Goal: Information Seeking & Learning: Learn about a topic

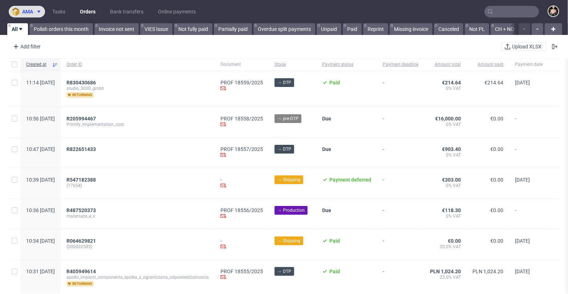
click at [26, 9] on span "ama" at bounding box center [27, 11] width 11 height 5
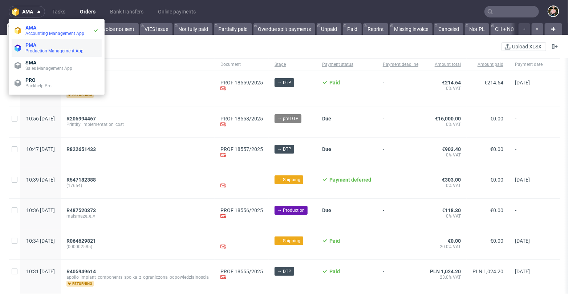
click at [37, 48] on span "Production Management App" at bounding box center [61, 51] width 73 height 6
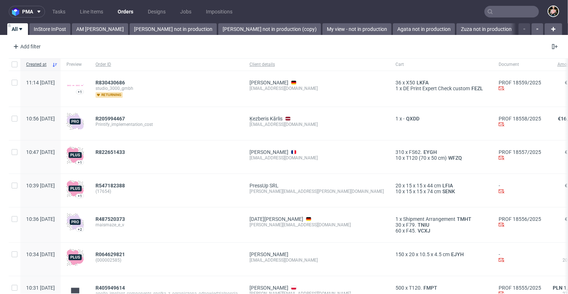
click at [508, 11] on input "text" at bounding box center [512, 12] width 55 height 12
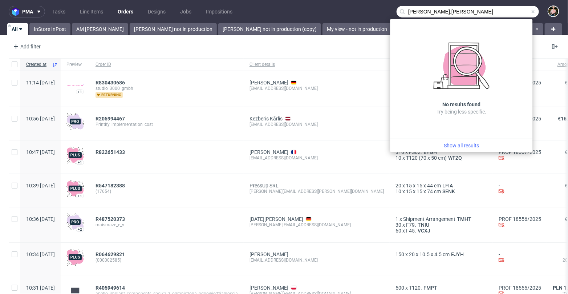
drag, startPoint x: 453, startPoint y: 11, endPoint x: 395, endPoint y: 11, distance: 58.1
click at [397, 11] on div "guillaume.leroux" at bounding box center [468, 12] width 142 height 12
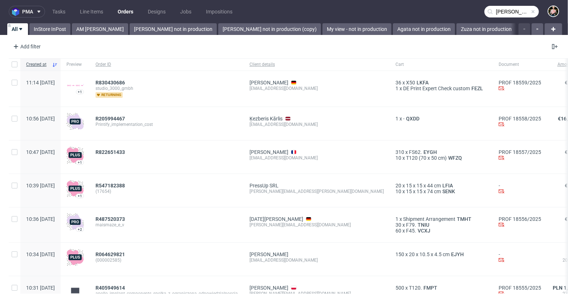
type input "guillaume.leroux"
click at [32, 10] on span "pma" at bounding box center [27, 11] width 11 height 5
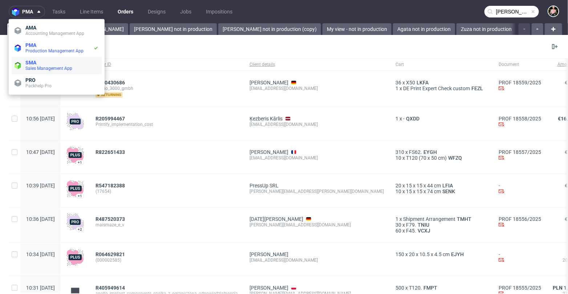
click at [38, 64] on span "SMA" at bounding box center [61, 63] width 73 height 6
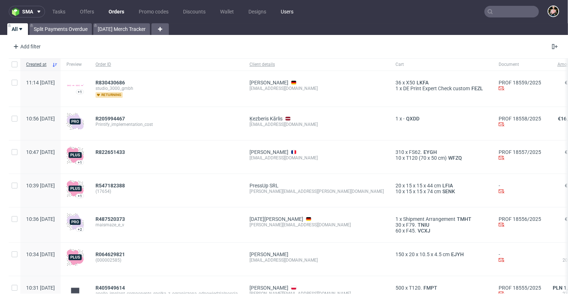
click at [291, 11] on link "Users" at bounding box center [287, 12] width 21 height 12
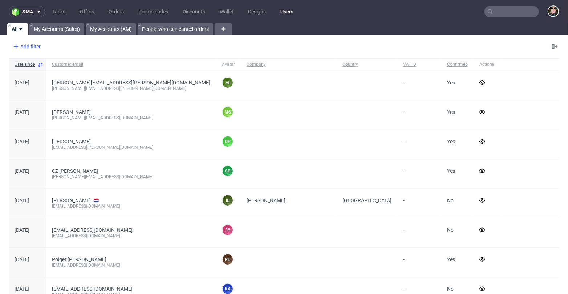
click at [25, 45] on div "Add filter" at bounding box center [26, 47] width 32 height 12
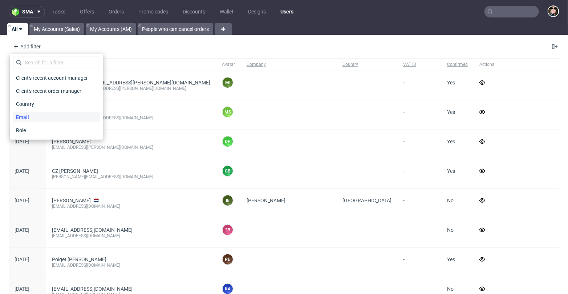
click at [31, 114] on span "Email" at bounding box center [22, 117] width 19 height 10
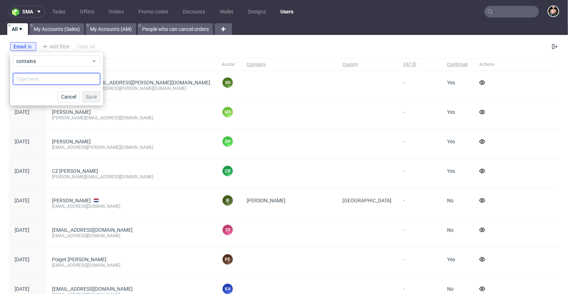
click at [50, 78] on input "text" at bounding box center [56, 79] width 87 height 12
paste input "guillaume.leroux"
type input "guillaume.leroux"
click at [94, 97] on span "Save" at bounding box center [91, 96] width 11 height 5
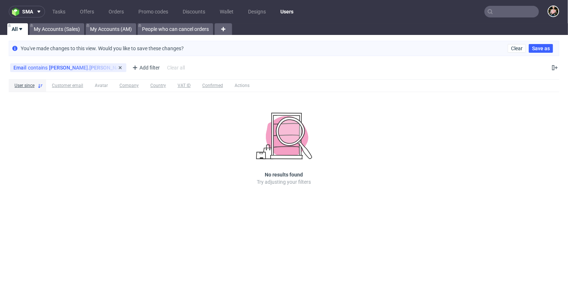
click at [73, 68] on div "Email contains guillaume.leroux" at bounding box center [68, 68] width 110 height 6
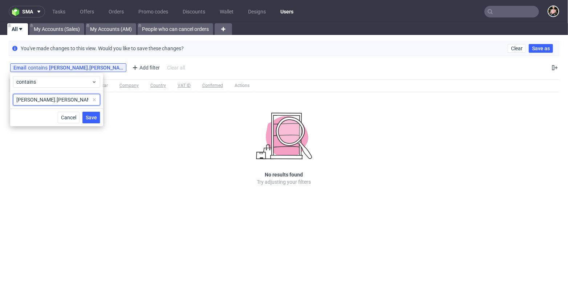
click at [63, 100] on input "guillaume.leroux" at bounding box center [56, 100] width 87 height 12
type input "guillaume.leroux@packhelp.com"
click at [90, 116] on span "Save" at bounding box center [91, 117] width 11 height 5
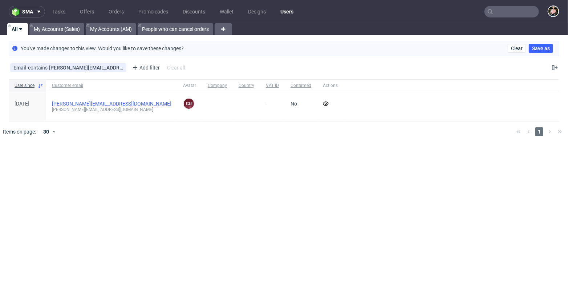
click at [80, 104] on link "guillaume.leroux@packhelp.com" at bounding box center [112, 104] width 120 height 6
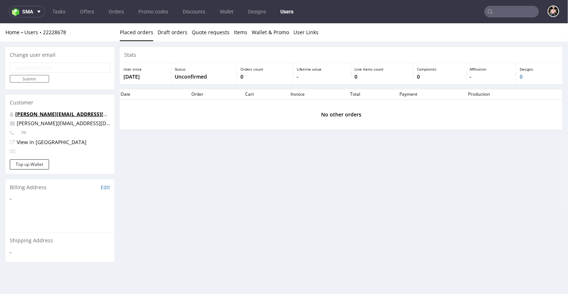
click at [50, 114] on link "guillaume.leroux@packhelp.com" at bounding box center [79, 113] width 129 height 7
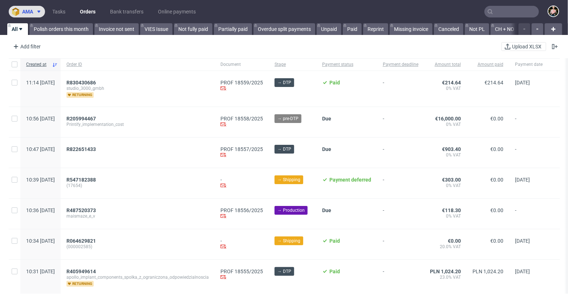
click at [22, 14] on span "ama" at bounding box center [27, 11] width 11 height 5
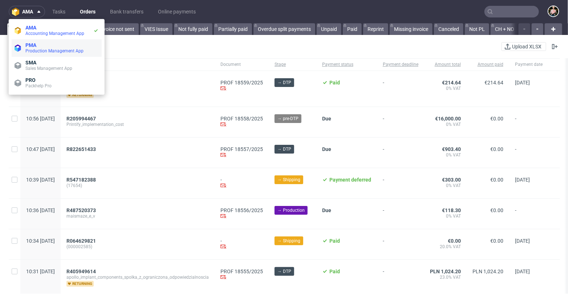
click at [37, 51] on span "Production Management App" at bounding box center [54, 50] width 58 height 5
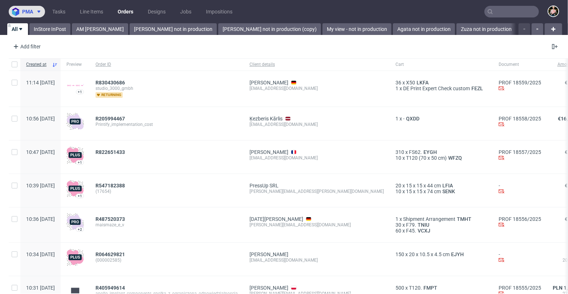
click at [25, 11] on span "pma" at bounding box center [27, 11] width 11 height 5
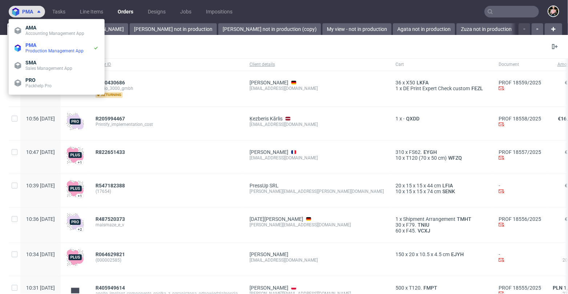
click at [25, 11] on span "pma" at bounding box center [27, 11] width 11 height 5
click at [507, 11] on input "text" at bounding box center [512, 12] width 55 height 12
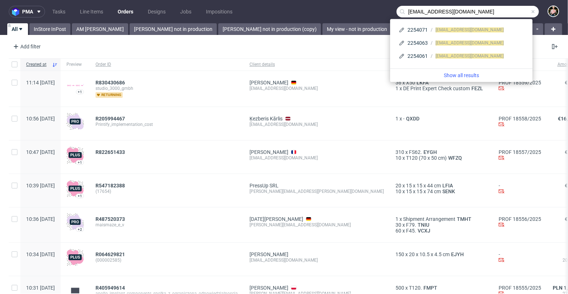
type input "bartlomiej.lesniczuk@packhelp.com"
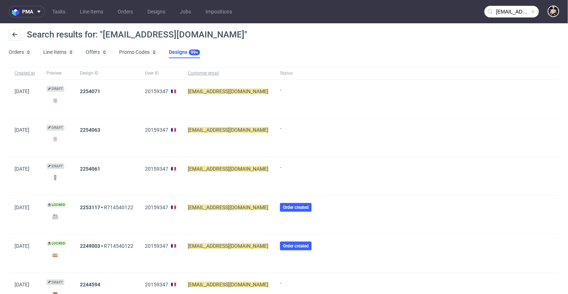
click at [216, 93] on mark "bartlomiej.lesniczuk@packhelp.com" at bounding box center [228, 91] width 81 height 6
drag, startPoint x: 194, startPoint y: 90, endPoint x: 289, endPoint y: 99, distance: 95.6
click at [289, 99] on div "28/08/2025 Draft 2254071 20159347 bartlomiej.lesniczuk@packhelp.com -" at bounding box center [284, 99] width 551 height 39
copy div "bartlomiej.lesniczuk@packhelp.com -"
click at [29, 13] on span "pma" at bounding box center [27, 11] width 11 height 5
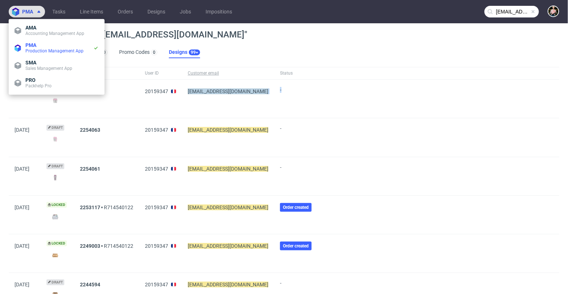
click at [29, 13] on span "pma" at bounding box center [27, 11] width 11 height 5
click at [47, 64] on span "SMA" at bounding box center [61, 63] width 73 height 6
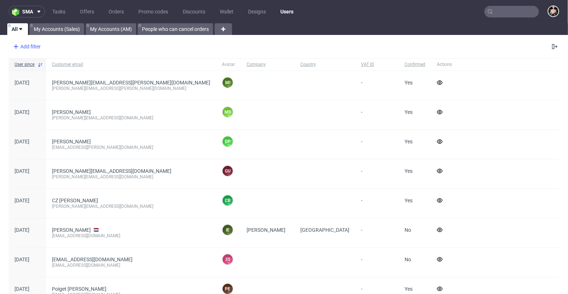
click at [26, 45] on div "Add filter" at bounding box center [26, 47] width 32 height 12
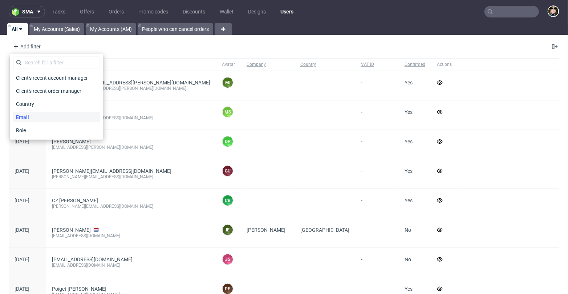
click at [31, 117] on span "Email" at bounding box center [22, 117] width 19 height 10
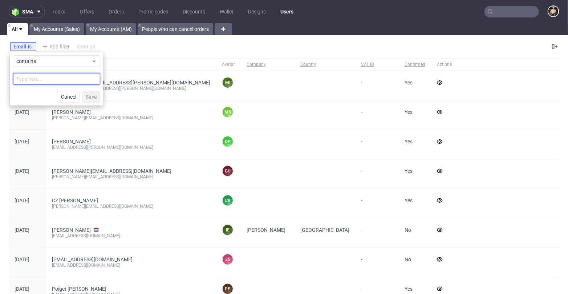
click at [55, 77] on input "text" at bounding box center [56, 79] width 87 height 12
paste input "bartlomiej.lesniczuk@packhelp.com -"
type input "bartlomiej.lesniczuk@packhelp.com"
click at [96, 96] on span "Save" at bounding box center [91, 96] width 11 height 5
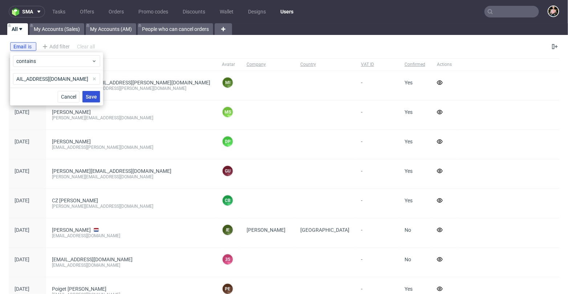
scroll to position [0, 0]
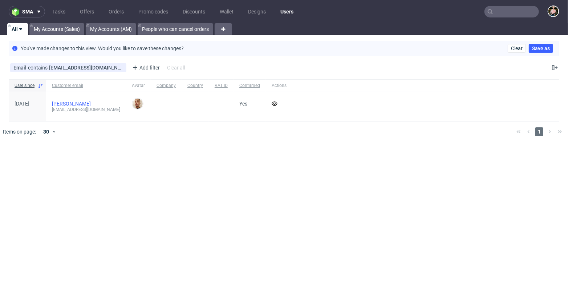
click at [73, 103] on link "Bartłomiej Leśniczuk" at bounding box center [71, 104] width 39 height 6
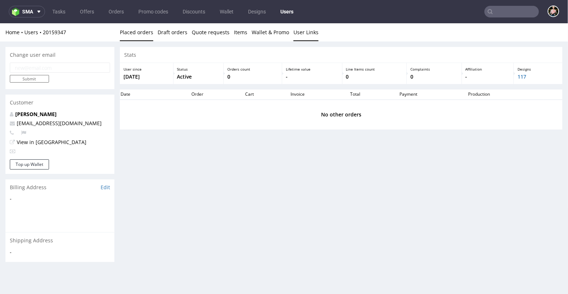
click at [303, 34] on link "User Links" at bounding box center [306, 32] width 25 height 18
click at [265, 31] on link "Wallet & Promo" at bounding box center [270, 32] width 37 height 18
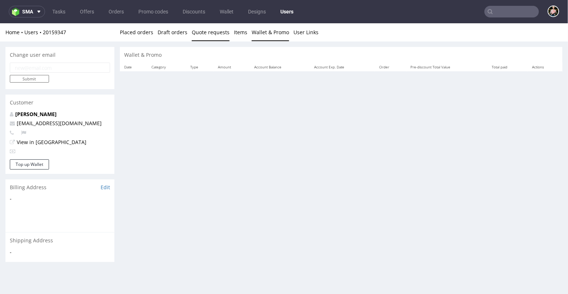
click at [225, 32] on link "Quote requests" at bounding box center [211, 32] width 38 height 18
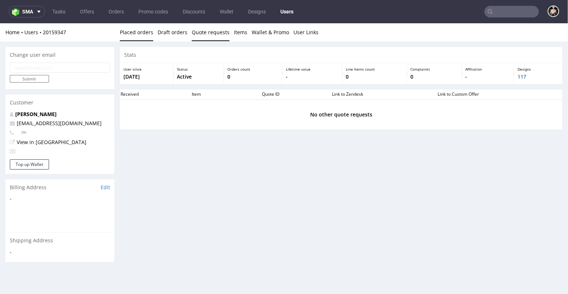
click at [138, 33] on link "Placed orders" at bounding box center [136, 32] width 33 height 18
click at [46, 114] on link "Bartłomiej Leśniczuk" at bounding box center [35, 113] width 41 height 7
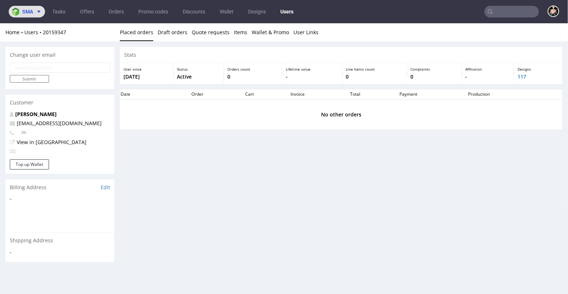
click at [30, 15] on button "sma" at bounding box center [27, 12] width 36 height 12
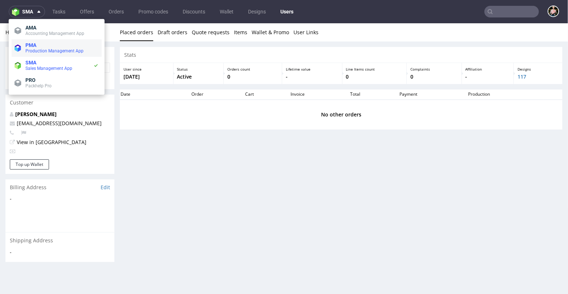
click at [37, 50] on span "Production Management App" at bounding box center [54, 50] width 58 height 5
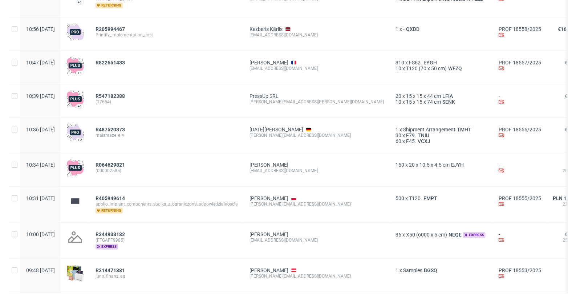
scroll to position [89, 0]
click at [125, 165] on span "R064629821" at bounding box center [110, 165] width 29 height 6
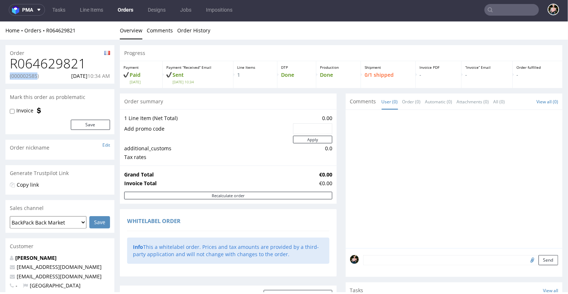
drag, startPoint x: 11, startPoint y: 75, endPoint x: 40, endPoint y: 76, distance: 29.8
click at [39, 76] on p "(000002585)" at bounding box center [24, 75] width 29 height 7
click at [48, 77] on div "(000002585) 02.09.2025 10:34 AM" at bounding box center [60, 75] width 100 height 7
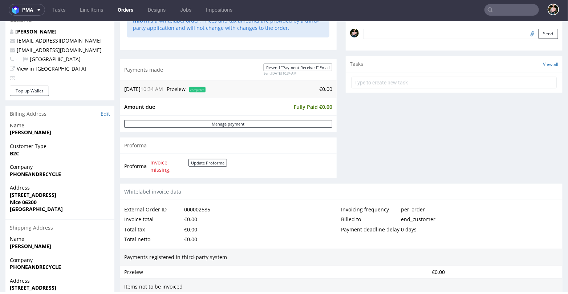
scroll to position [182, 0]
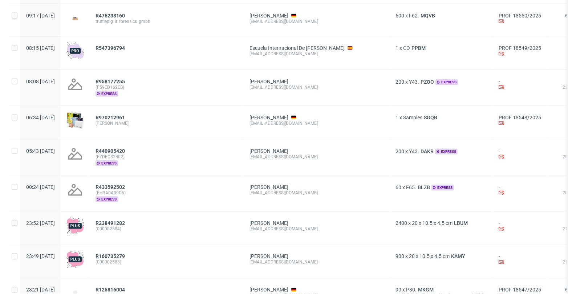
scroll to position [451, 0]
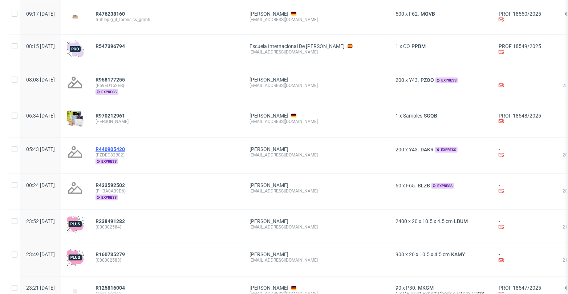
click at [125, 146] on span "R440905420" at bounding box center [110, 149] width 29 height 6
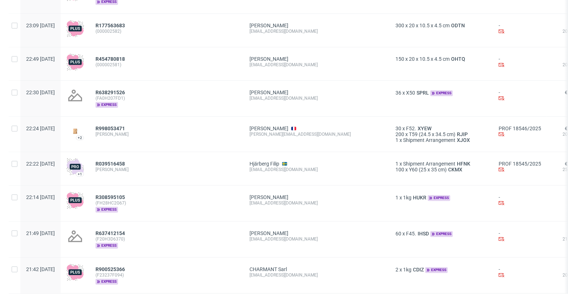
scroll to position [842, 0]
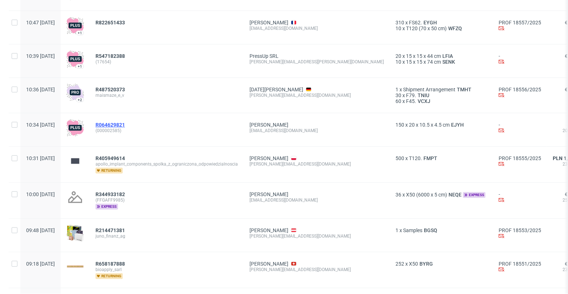
click at [125, 122] on span "R064629821" at bounding box center [110, 125] width 29 height 6
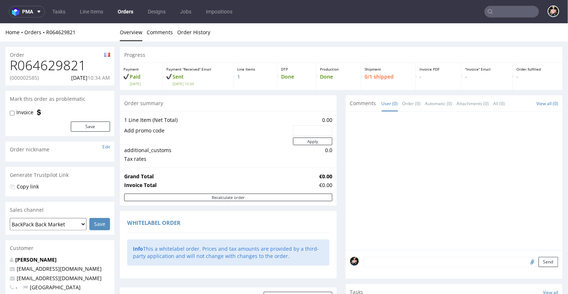
click at [125, 16] on link "Orders" at bounding box center [125, 12] width 24 height 12
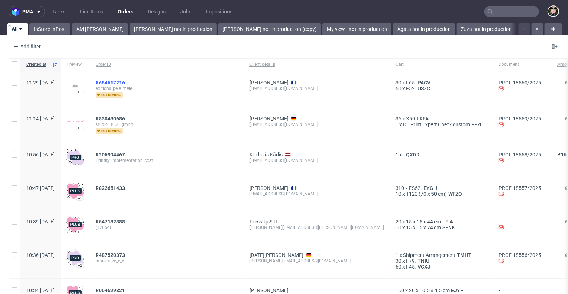
click at [125, 81] on span "R684517216" at bounding box center [110, 83] width 29 height 6
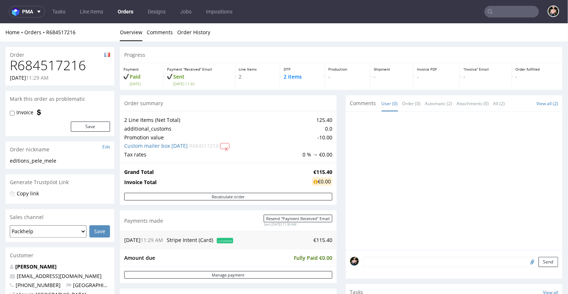
click at [128, 11] on link "Orders" at bounding box center [125, 12] width 24 height 12
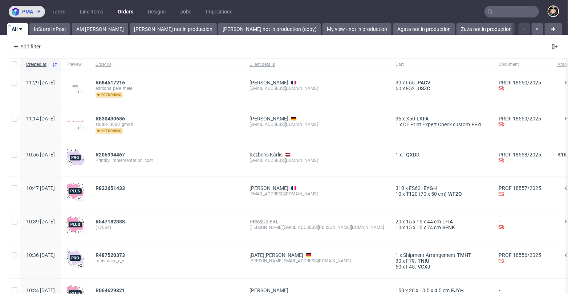
click at [31, 9] on span "pma" at bounding box center [27, 11] width 11 height 5
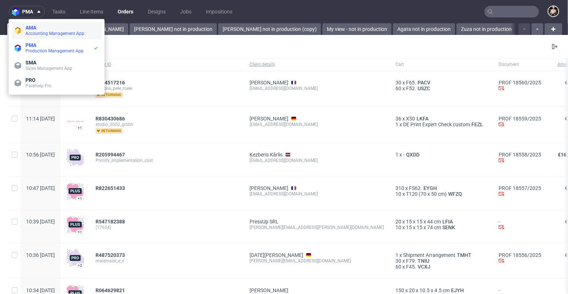
click at [52, 32] on span "Accounting Management App" at bounding box center [54, 33] width 59 height 5
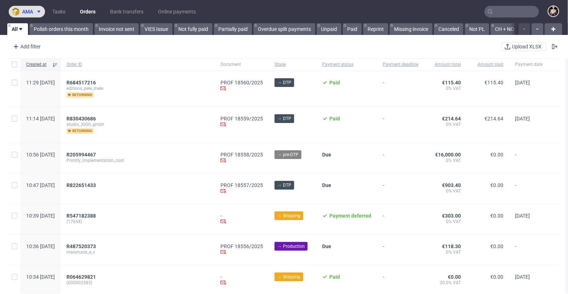
click at [30, 12] on span "ama" at bounding box center [27, 11] width 11 height 5
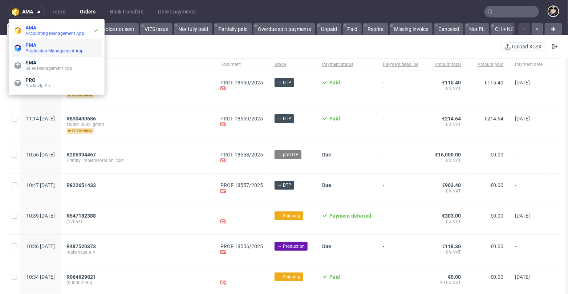
click at [42, 48] on span "Production Management App" at bounding box center [54, 50] width 58 height 5
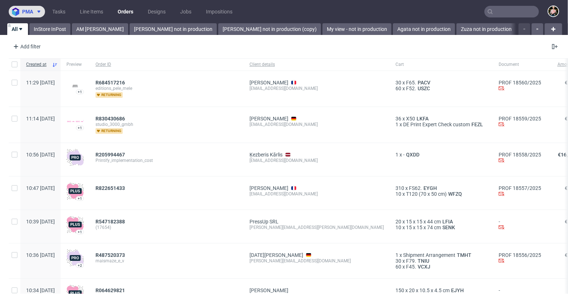
click at [30, 10] on span "pma" at bounding box center [27, 11] width 11 height 5
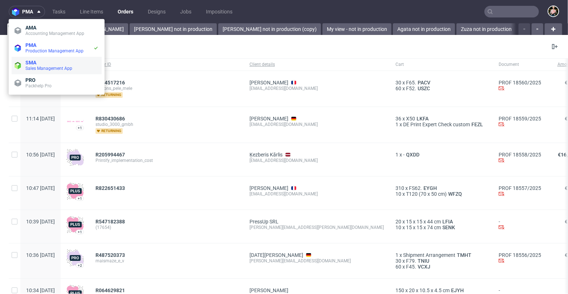
click at [51, 68] on span "Sales Management App" at bounding box center [48, 68] width 47 height 5
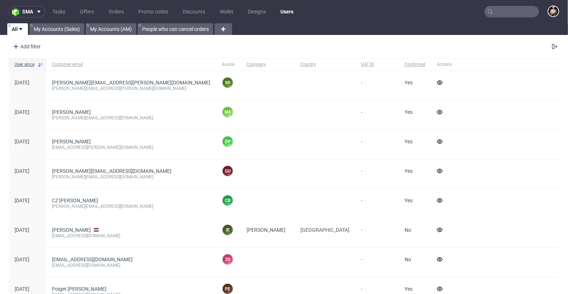
click at [506, 12] on input "text" at bounding box center [512, 12] width 55 height 12
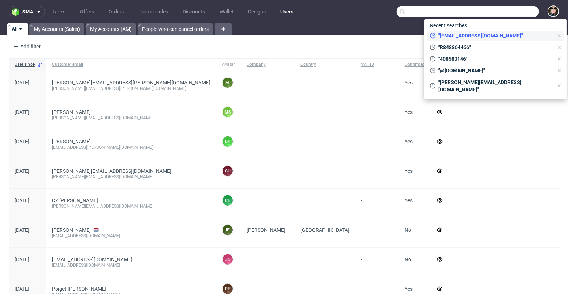
click at [476, 37] on span ""[EMAIL_ADDRESS][DOMAIN_NAME]"" at bounding box center [495, 35] width 118 height 7
type input "bartlomiej.lesniczuk@packhelp.com"
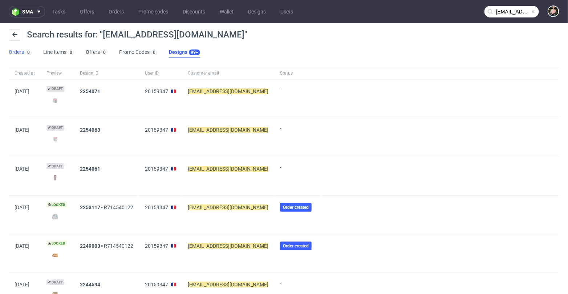
click at [16, 51] on link "Orders 0" at bounding box center [20, 53] width 23 height 12
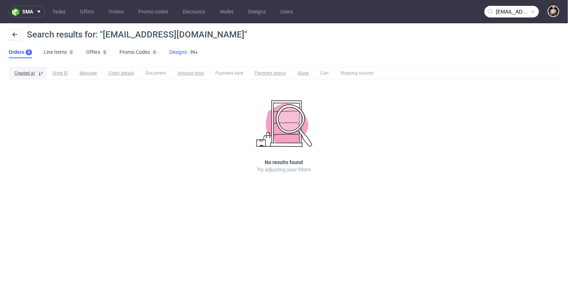
click at [176, 52] on link "Designs 99+" at bounding box center [184, 53] width 31 height 12
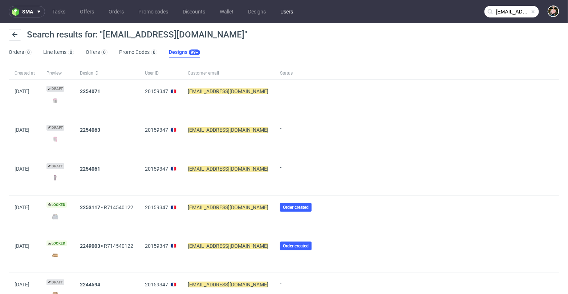
click at [288, 13] on link "Users" at bounding box center [286, 12] width 21 height 12
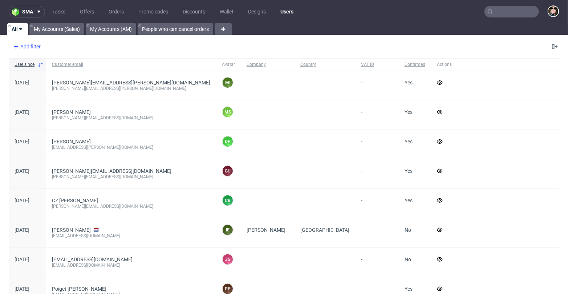
click at [25, 47] on div "Add filter" at bounding box center [26, 47] width 32 height 12
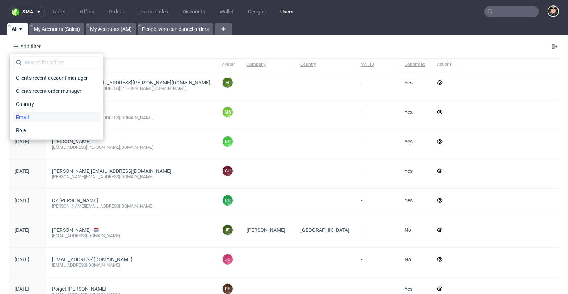
click at [29, 116] on span "Email" at bounding box center [22, 117] width 19 height 10
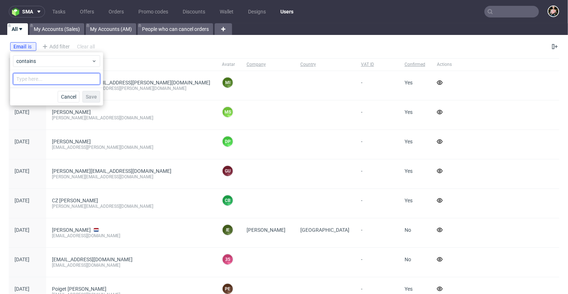
click at [53, 79] on input "text" at bounding box center [56, 79] width 87 height 12
click at [180, 48] on div "Email is Add filter Hide filters Clear all" at bounding box center [284, 46] width 568 height 17
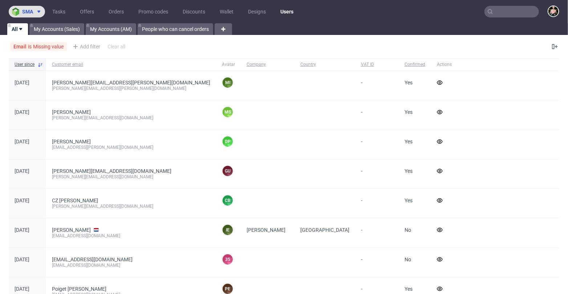
click at [29, 12] on span "sma" at bounding box center [27, 11] width 11 height 5
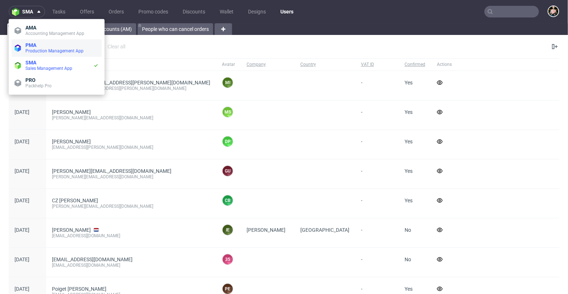
click at [35, 51] on span "Production Management App" at bounding box center [54, 50] width 58 height 5
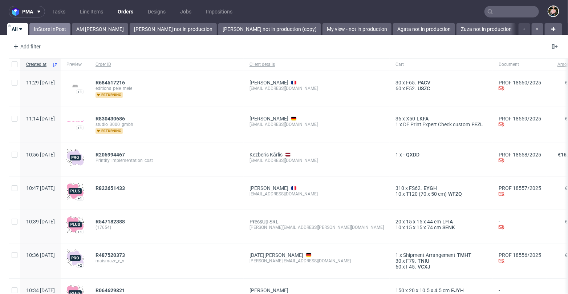
click at [44, 27] on link "InStore InPost" at bounding box center [49, 29] width 41 height 12
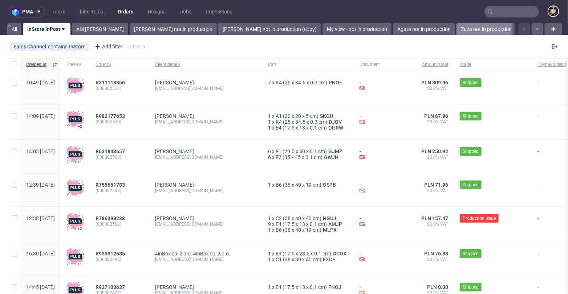
click at [457, 25] on link "Zuza not in production" at bounding box center [487, 29] width 60 height 12
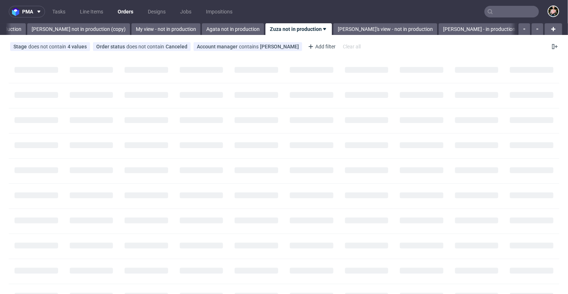
scroll to position [0, 187]
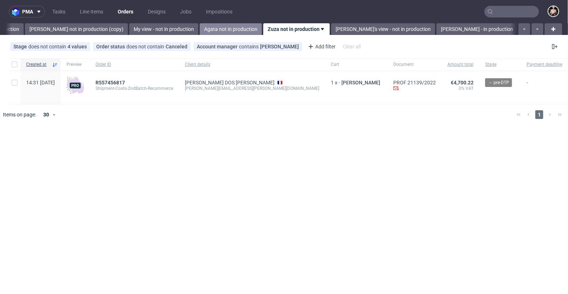
click at [200, 30] on link "Agata not in production" at bounding box center [231, 29] width 62 height 12
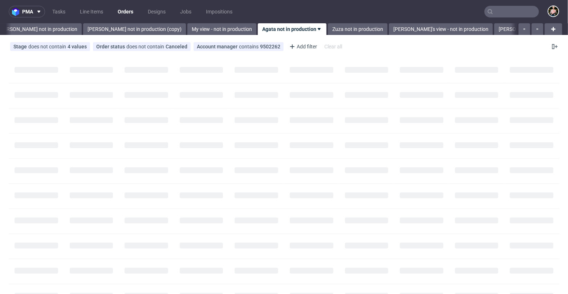
scroll to position [0, 125]
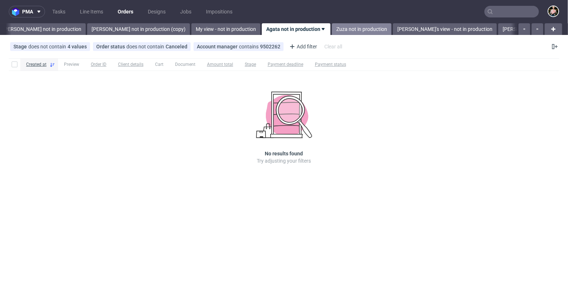
click at [332, 24] on link "Zuza not in production" at bounding box center [362, 29] width 60 height 12
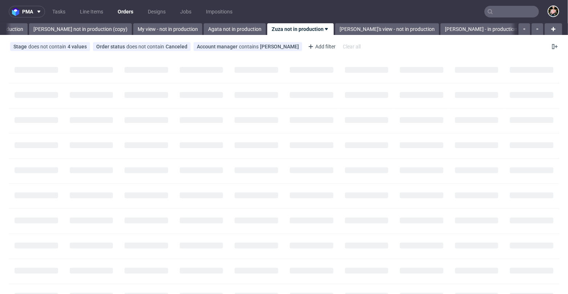
scroll to position [0, 187]
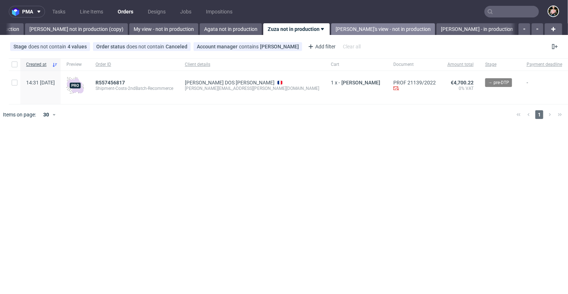
click at [331, 27] on link "Angelina's view - not in production" at bounding box center [383, 29] width 104 height 12
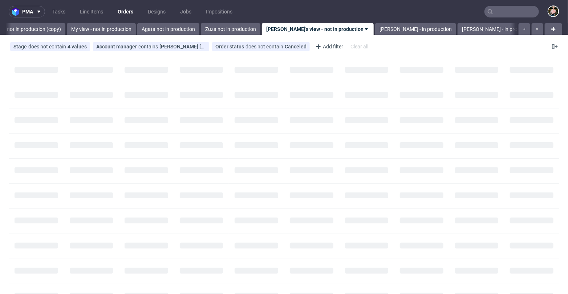
scroll to position [0, 261]
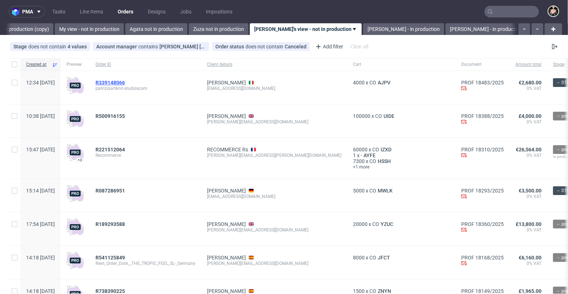
click at [125, 81] on span "R339148066" at bounding box center [110, 83] width 29 height 6
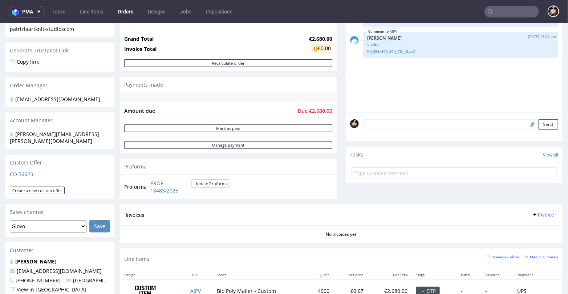
scroll to position [226, 0]
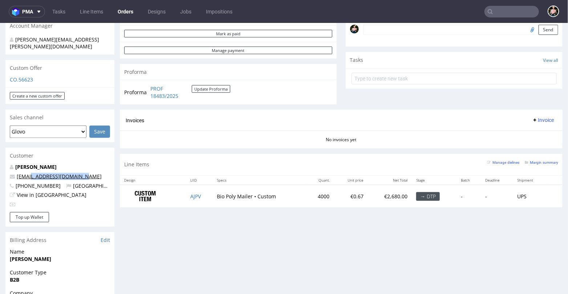
drag, startPoint x: 86, startPoint y: 171, endPoint x: 30, endPoint y: 169, distance: 55.7
click at [30, 172] on p "info@artknit-studios.com" at bounding box center [60, 175] width 100 height 7
copy link "artknit-studios.com"
click at [100, 163] on p "Alessandro Lovisetto" at bounding box center [60, 166] width 100 height 7
click at [502, 10] on input "text" at bounding box center [512, 12] width 55 height 12
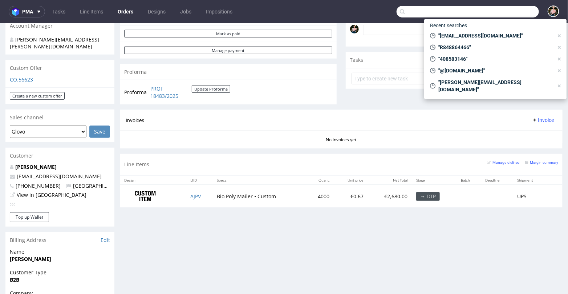
paste input "artknit-studios.com"
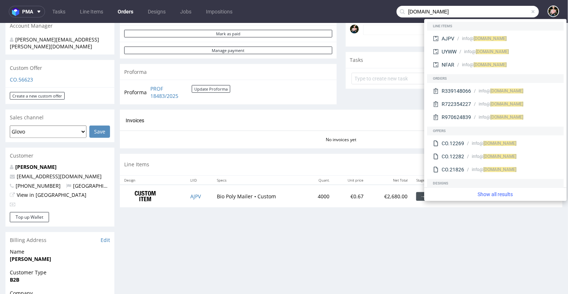
type input "artknit-studios.com"
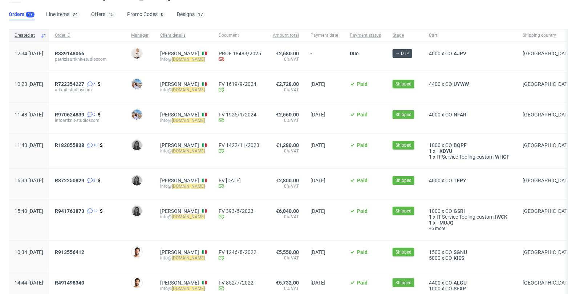
scroll to position [35, 0]
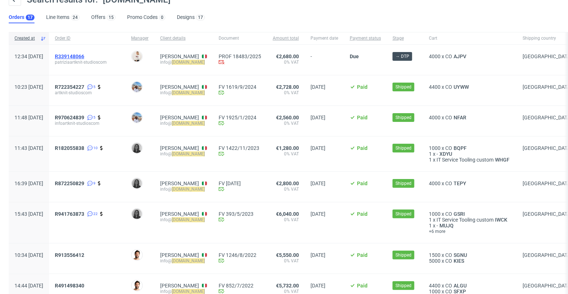
click at [84, 56] on span "R339148066" at bounding box center [69, 56] width 29 height 6
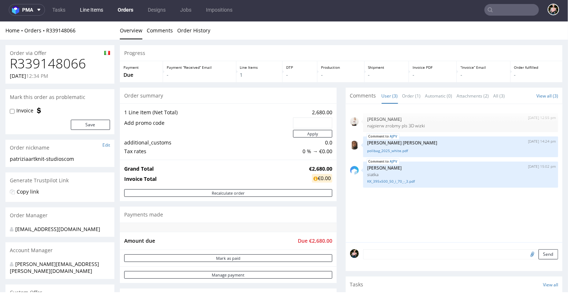
click at [93, 10] on link "Line Items" at bounding box center [92, 10] width 32 height 12
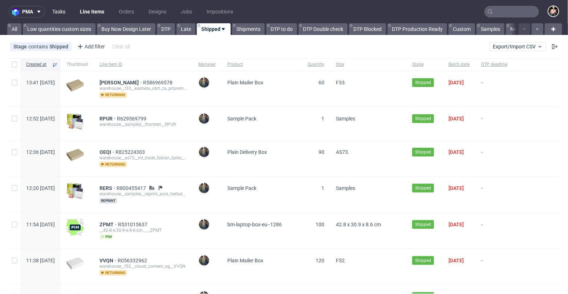
click at [59, 13] on link "Tasks" at bounding box center [59, 12] width 22 height 12
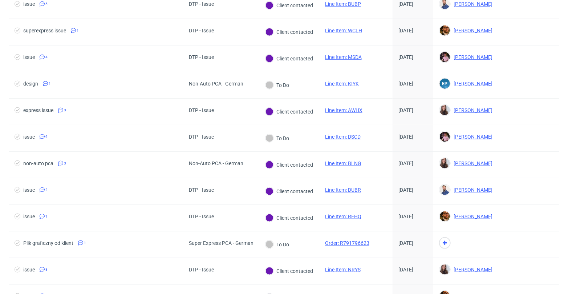
scroll to position [383, 0]
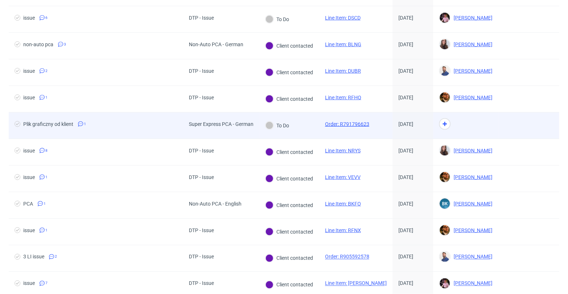
click at [346, 121] on link "Order: R791796623" at bounding box center [347, 124] width 44 height 6
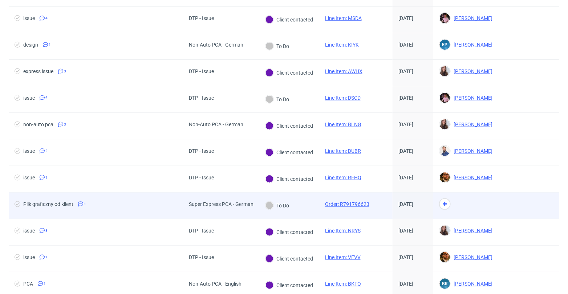
scroll to position [0, 0]
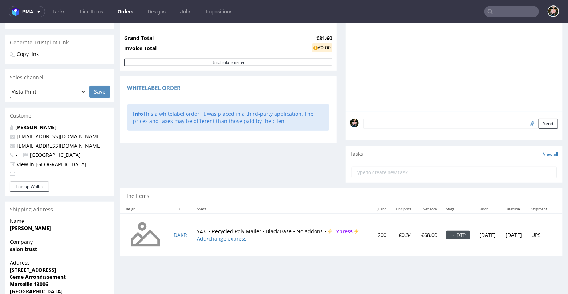
scroll to position [108, 0]
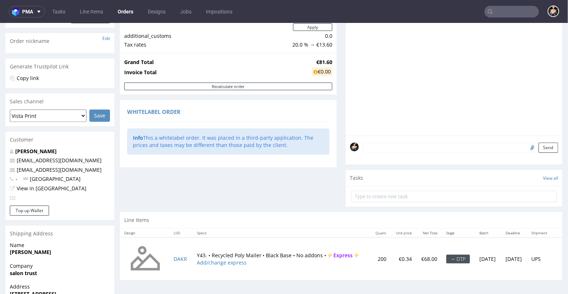
click at [34, 119] on select "Glovo Foodora Ankorstore Restaurant Week Singulart Masterlife Farfetch Rebel Ta…" at bounding box center [48, 115] width 77 height 12
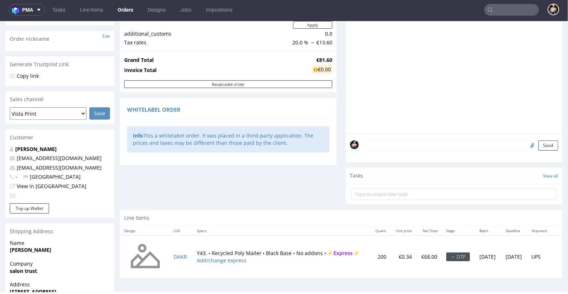
scroll to position [108, 0]
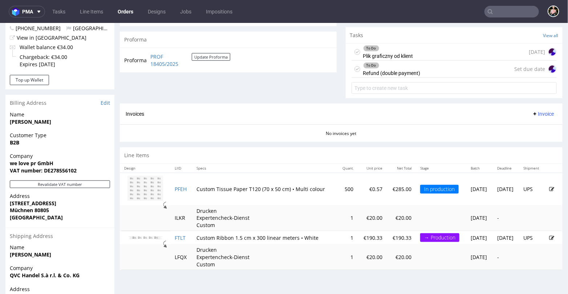
scroll to position [244, 0]
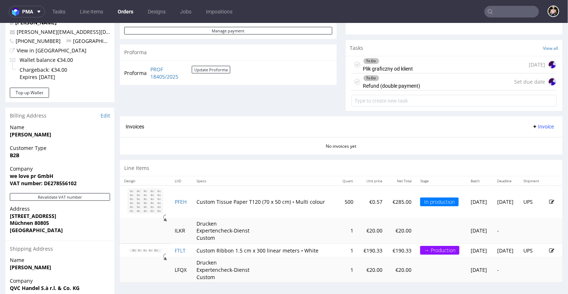
click at [355, 63] on icon at bounding box center [358, 64] width 6 height 6
click at [429, 62] on div "Completed Plik graficzny od klient 6 days ago" at bounding box center [454, 64] width 205 height 17
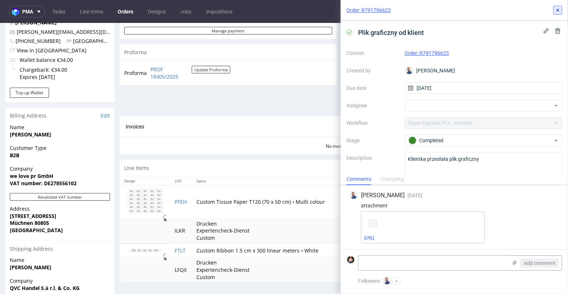
click at [559, 11] on icon at bounding box center [558, 10] width 6 height 6
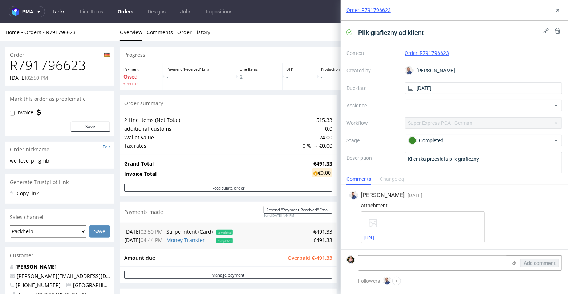
click at [62, 12] on link "Tasks" at bounding box center [59, 12] width 22 height 12
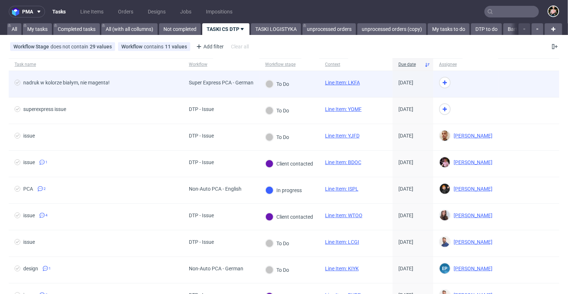
click at [338, 82] on link "Line Item: LKFA" at bounding box center [342, 83] width 35 height 6
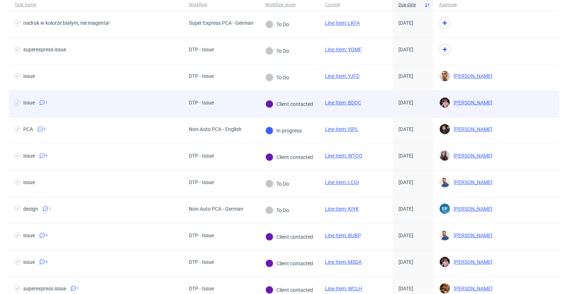
scroll to position [60, 0]
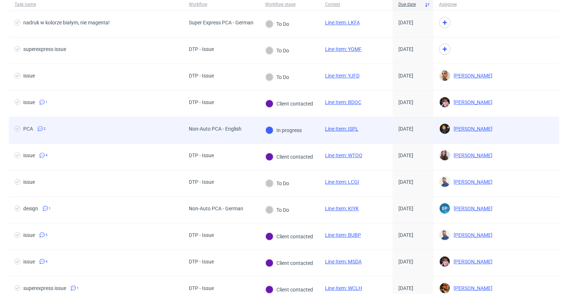
click at [346, 128] on link "Line Item: ISPL" at bounding box center [341, 129] width 33 height 6
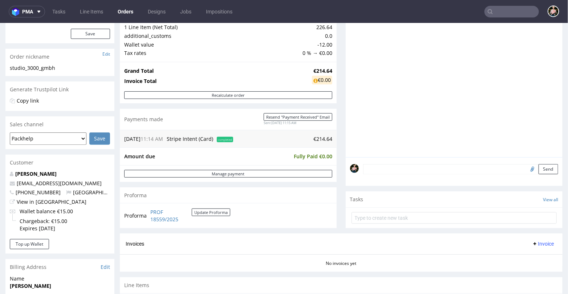
scroll to position [92, 0]
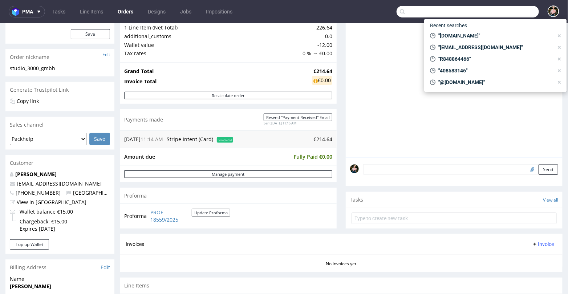
click at [506, 8] on input "text" at bounding box center [468, 12] width 142 height 12
click at [88, 65] on div "Generate Trustpilot Link" at bounding box center [59, 57] width 109 height 16
click at [65, 61] on div "Order nickname Edit" at bounding box center [59, 57] width 109 height 16
click at [61, 67] on div "studio_3000_gmbh" at bounding box center [60, 67] width 100 height 7
click at [388, 11] on nav "pma Tasks Line Items Orders Designs Jobs Impositions" at bounding box center [284, 11] width 568 height 23
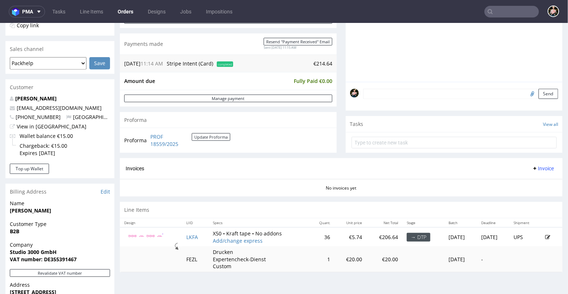
scroll to position [185, 0]
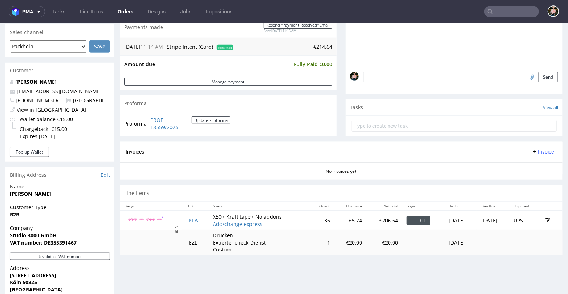
click at [29, 79] on link "[PERSON_NAME]" at bounding box center [35, 81] width 41 height 7
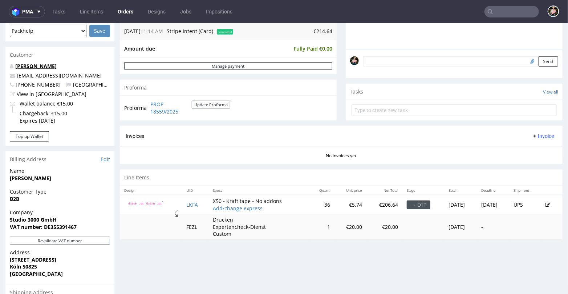
scroll to position [201, 0]
click at [37, 95] on link "View in [GEOGRAPHIC_DATA]" at bounding box center [52, 93] width 70 height 7
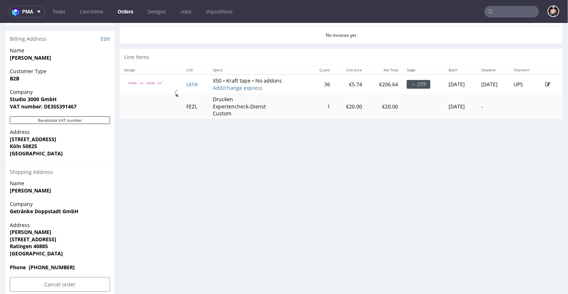
scroll to position [320, 0]
click at [106, 39] on link "Edit" at bounding box center [105, 38] width 9 height 7
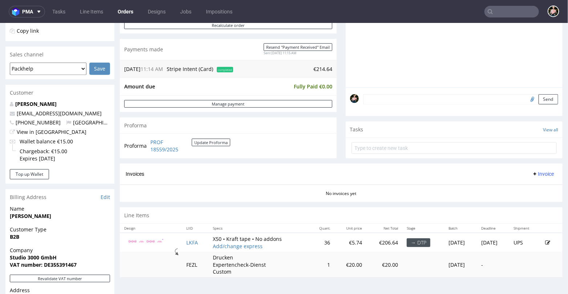
scroll to position [171, 0]
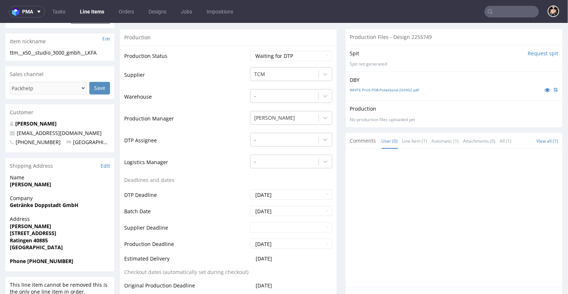
scroll to position [137, 0]
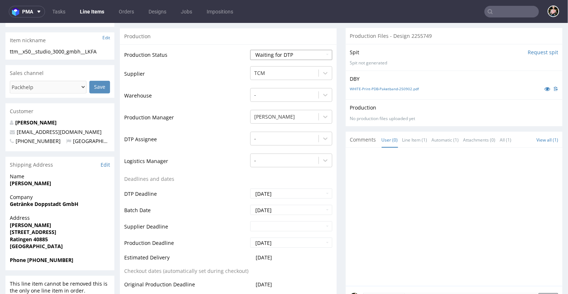
click at [299, 56] on select "Waiting for Artwork Waiting for Diecut Waiting for Mockup Waiting for DTP Waiti…" at bounding box center [291, 54] width 82 height 10
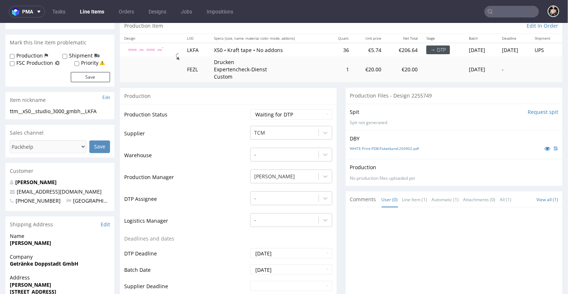
scroll to position [78, 0]
click at [368, 146] on link "WHITE-Print-PDB-Paketband-250902.pdf" at bounding box center [384, 147] width 69 height 5
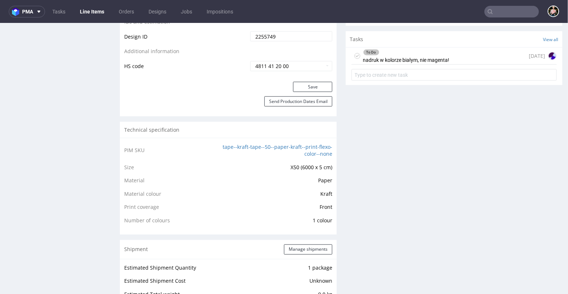
scroll to position [392, 0]
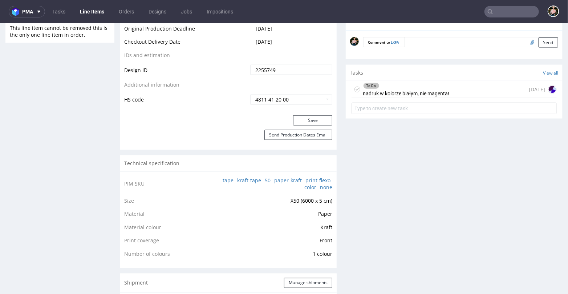
click at [447, 90] on div "To Do nadruk w kolorze białym, nie magenta! in 1 day" at bounding box center [454, 89] width 205 height 17
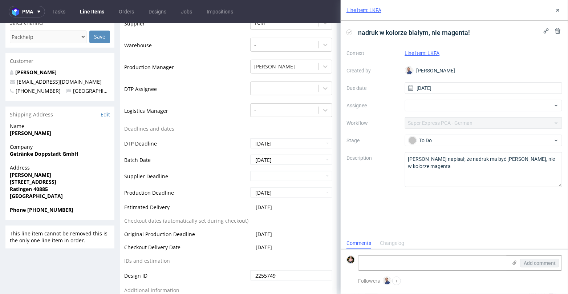
scroll to position [188, 0]
click at [559, 12] on icon at bounding box center [558, 10] width 6 height 6
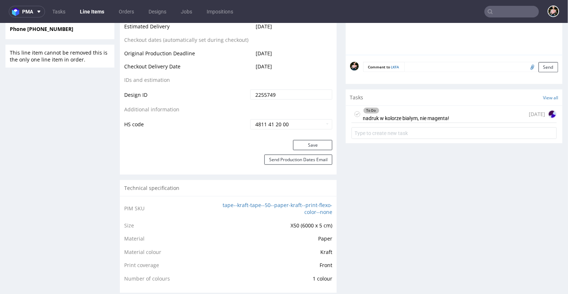
scroll to position [361, 0]
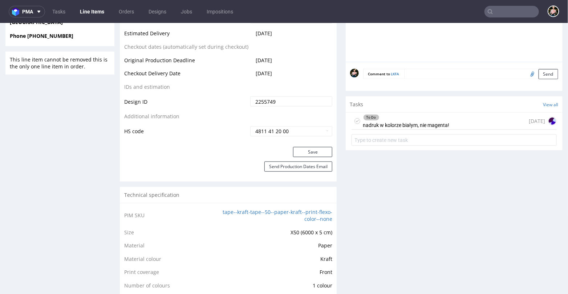
drag, startPoint x: 282, startPoint y: 101, endPoint x: 249, endPoint y: 101, distance: 33.1
click at [250, 101] on input "2255749" at bounding box center [291, 101] width 82 height 10
click at [186, 116] on td "Additional information" at bounding box center [186, 118] width 124 height 13
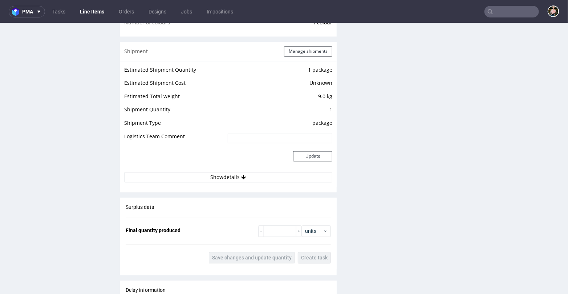
scroll to position [624, 0]
click at [226, 177] on button "Show details" at bounding box center [228, 176] width 208 height 10
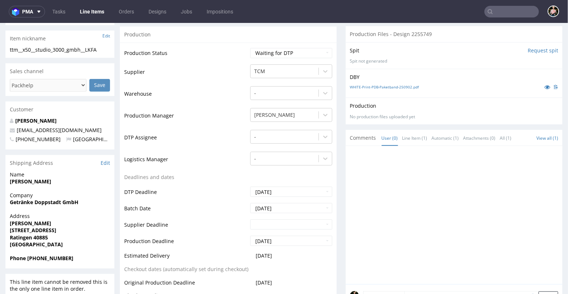
scroll to position [138, 0]
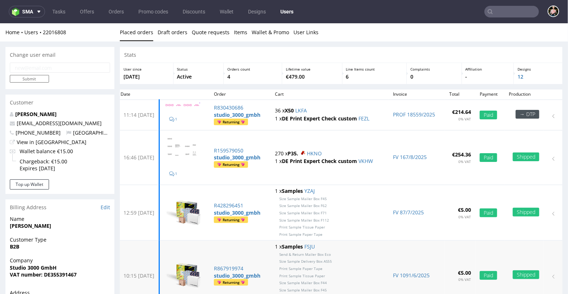
scroll to position [0, 0]
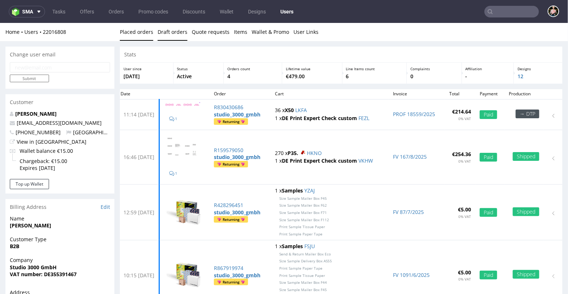
click at [174, 30] on link "Draft orders" at bounding box center [173, 32] width 30 height 18
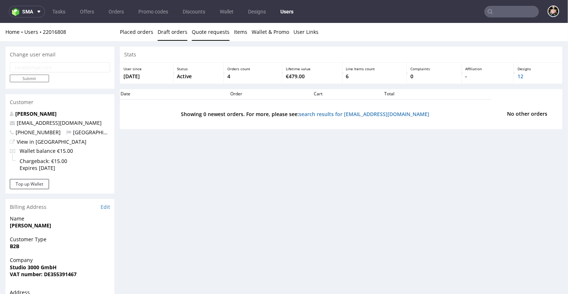
click at [209, 32] on link "Quote requests" at bounding box center [211, 32] width 38 height 18
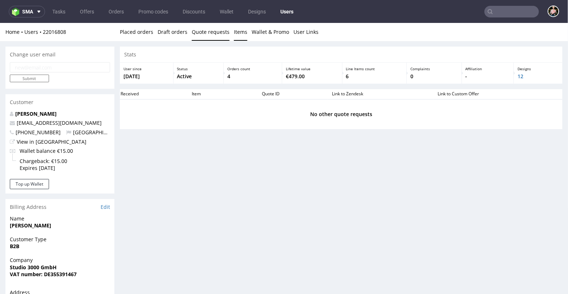
click at [234, 32] on link "Items" at bounding box center [240, 32] width 13 height 18
click at [268, 34] on link "Wallet & Promo" at bounding box center [270, 32] width 37 height 18
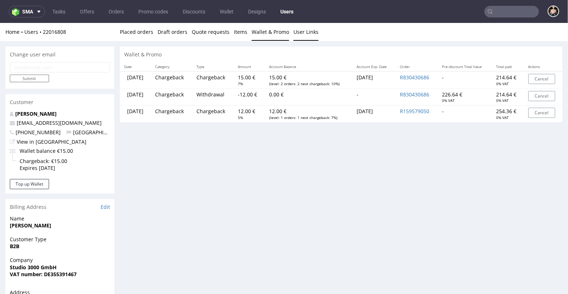
click at [301, 33] on link "User Links" at bounding box center [306, 32] width 25 height 18
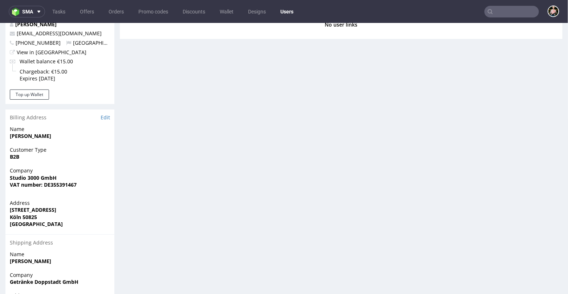
scroll to position [80, 0]
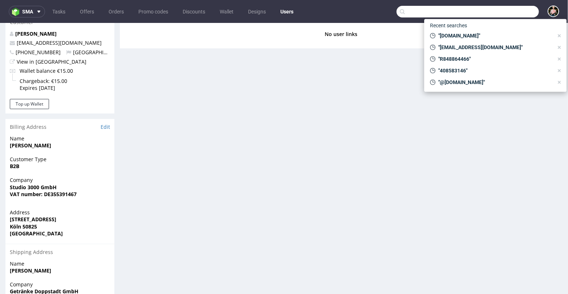
click at [502, 11] on input "text" at bounding box center [468, 12] width 142 height 12
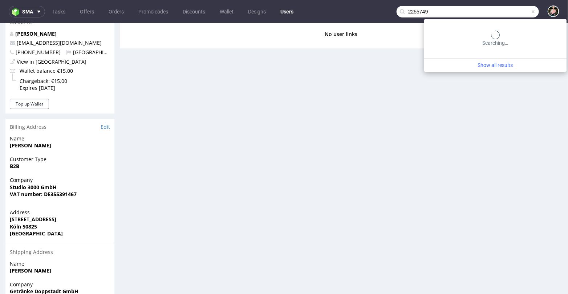
type input "2255749"
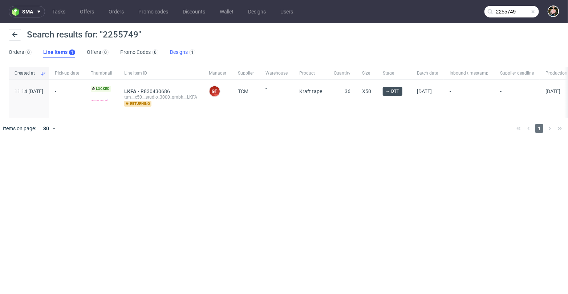
click at [174, 49] on link "Designs 1" at bounding box center [182, 53] width 25 height 12
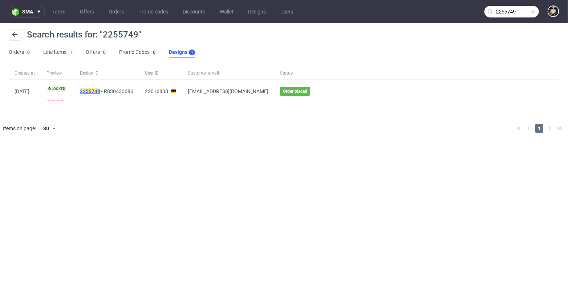
click at [97, 93] on mark "2255749" at bounding box center [90, 91] width 20 height 6
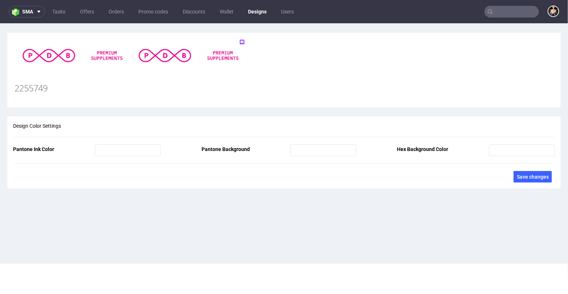
click at [87, 54] on img at bounding box center [131, 55] width 233 height 37
type input "2255749"
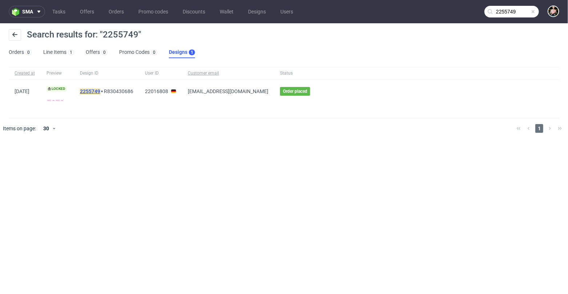
click at [93, 88] on mark "2255749" at bounding box center [90, 91] width 20 height 6
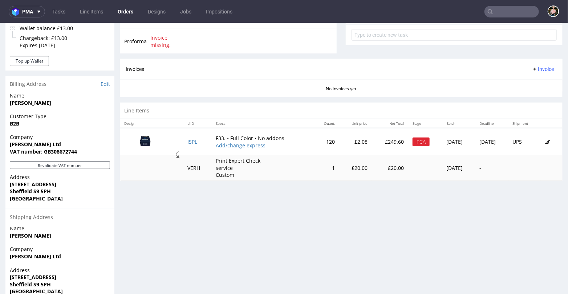
scroll to position [274, 0]
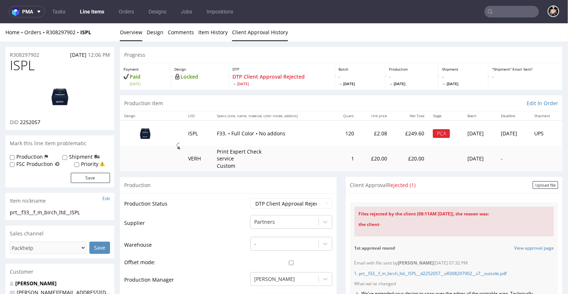
click at [242, 30] on link "Client Approval History" at bounding box center [260, 32] width 56 height 18
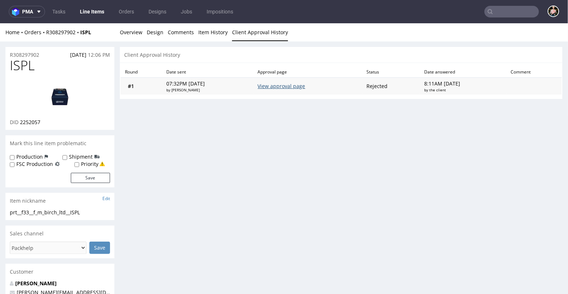
click at [290, 86] on link "View approval page" at bounding box center [282, 85] width 48 height 7
click at [131, 33] on link "Overview" at bounding box center [131, 32] width 23 height 18
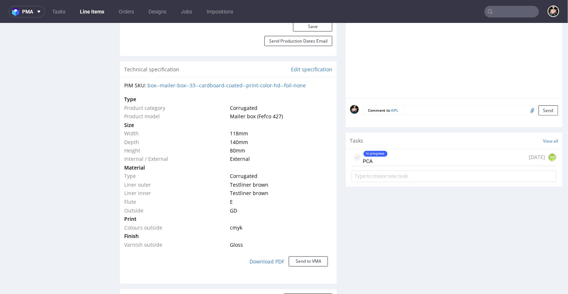
scroll to position [514, 0]
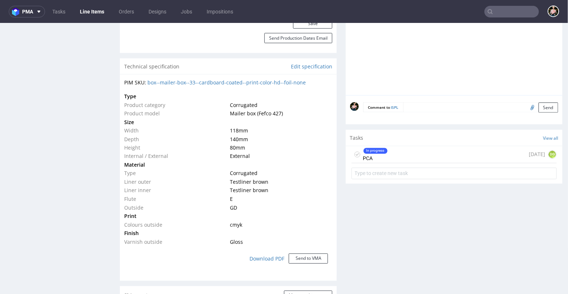
click at [400, 156] on div "In progress PCA 1 day ago DG" at bounding box center [454, 154] width 205 height 17
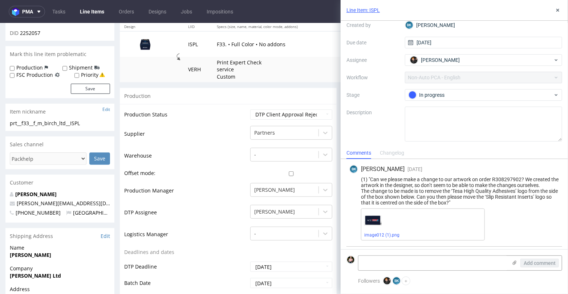
scroll to position [0, 0]
drag, startPoint x: 456, startPoint y: 191, endPoint x: 468, endPoint y: 192, distance: 11.7
click at [468, 192] on div "(1) "Can we please make a change to our artwork on order R308297902? We created…" at bounding box center [455, 190] width 210 height 29
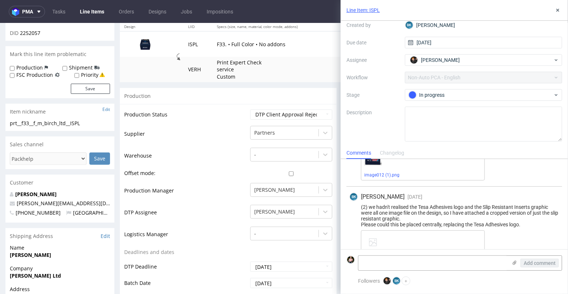
scroll to position [84, 0]
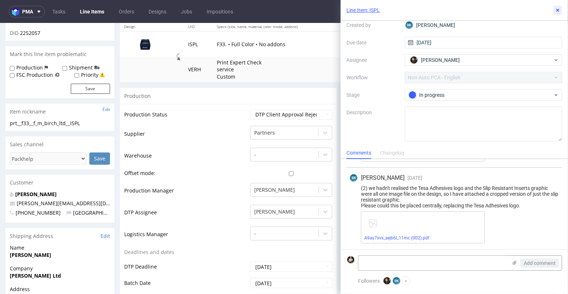
drag, startPoint x: 559, startPoint y: 12, endPoint x: 546, endPoint y: 30, distance: 22.9
click at [546, 30] on div "Line Item: ISPL PCA Context Line Item: ISPL Created by BK Bogna Krystian Due da…" at bounding box center [455, 147] width 228 height 294
click at [557, 11] on use at bounding box center [558, 10] width 3 height 3
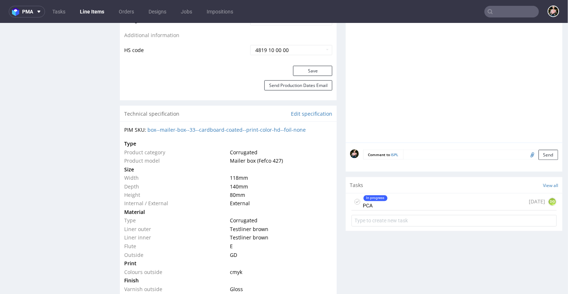
scroll to position [480, 0]
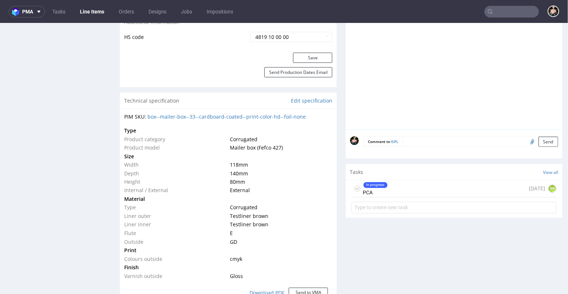
click at [400, 185] on div "In progress PCA 1 day ago DG" at bounding box center [454, 188] width 205 height 17
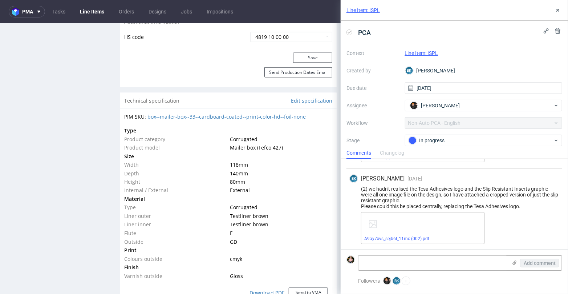
scroll to position [78, 0]
click at [558, 12] on icon at bounding box center [558, 10] width 6 height 6
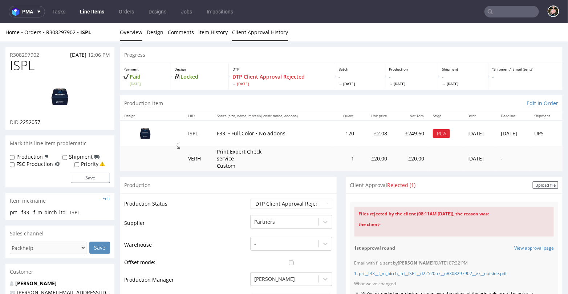
click at [251, 29] on link "Client Approval History" at bounding box center [260, 32] width 56 height 18
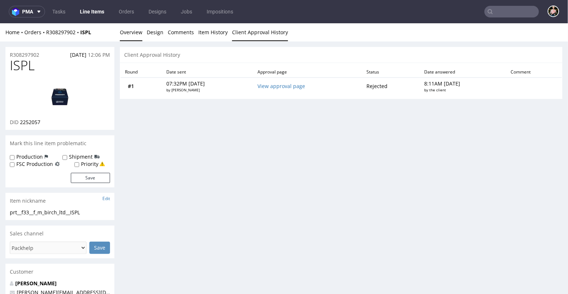
click at [133, 30] on link "Overview" at bounding box center [131, 32] width 23 height 18
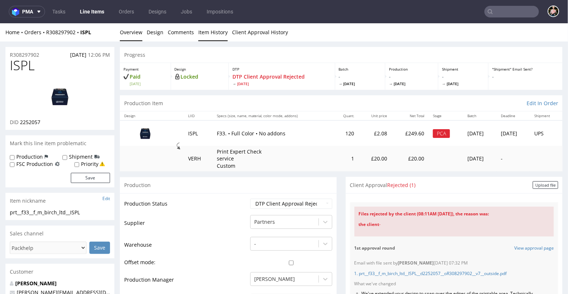
click at [208, 31] on link "Item History" at bounding box center [212, 32] width 29 height 18
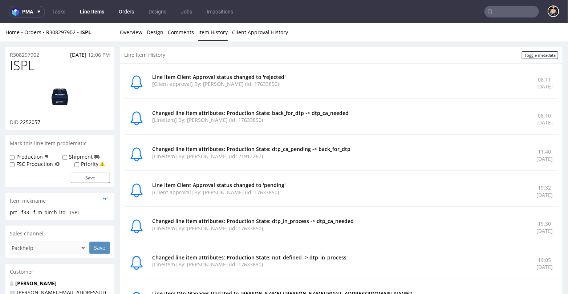
click at [125, 12] on link "Orders" at bounding box center [126, 12] width 24 height 12
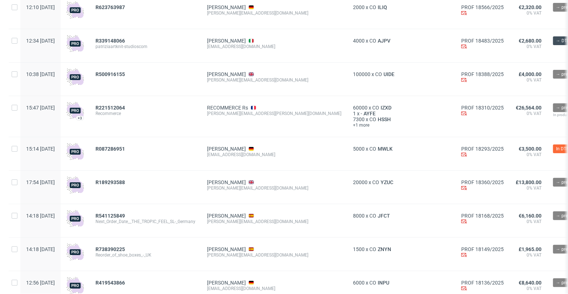
scroll to position [77, 0]
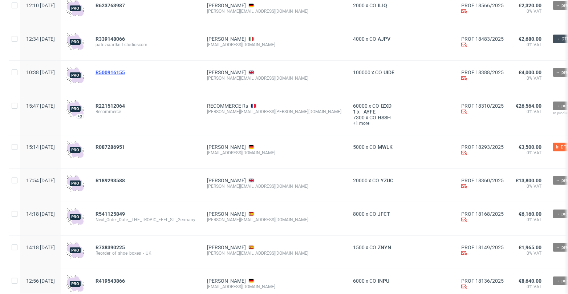
click at [125, 70] on span "R500916155" at bounding box center [110, 72] width 29 height 6
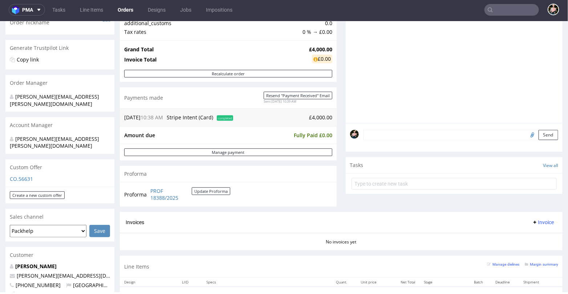
scroll to position [45, 0]
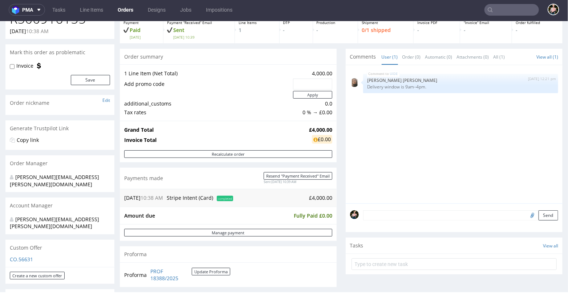
click at [371, 214] on form "Send" at bounding box center [460, 215] width 195 height 11
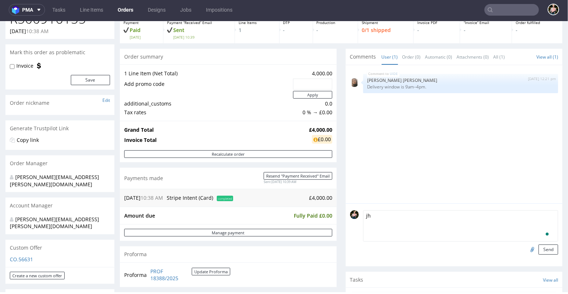
type textarea "j"
click at [396, 137] on div "UIDE 29th Aug 25 | 12:21 pm Angelina Marć Delivery window is 9am–4pm." at bounding box center [456, 136] width 213 height 134
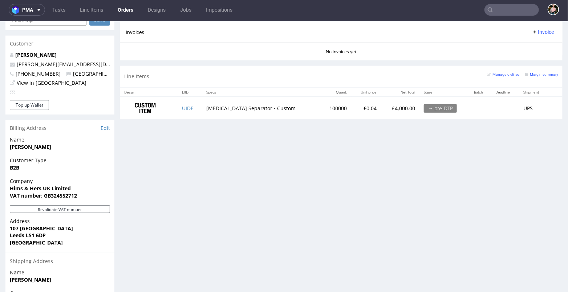
scroll to position [335, 0]
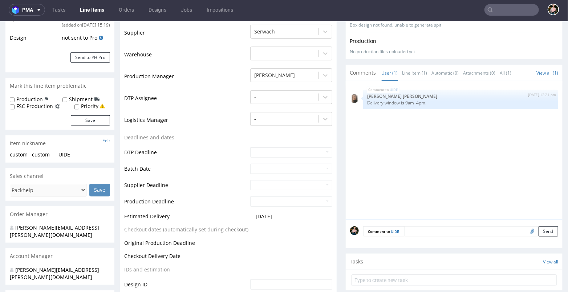
scroll to position [154, 0]
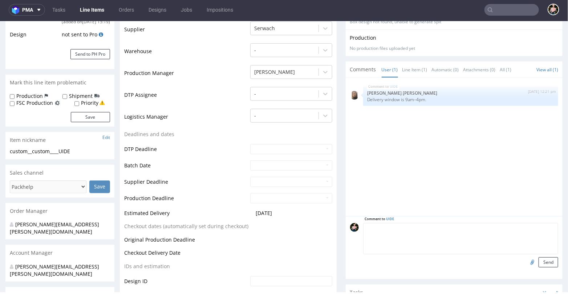
click at [426, 226] on textarea at bounding box center [460, 237] width 195 height 31
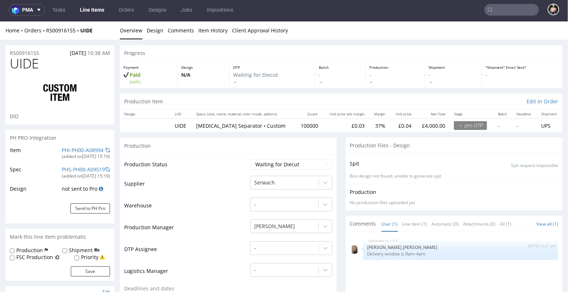
scroll to position [0, 0]
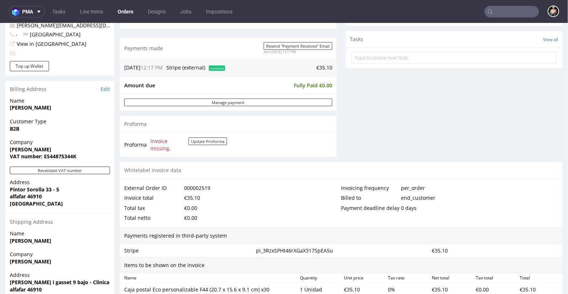
scroll to position [375, 0]
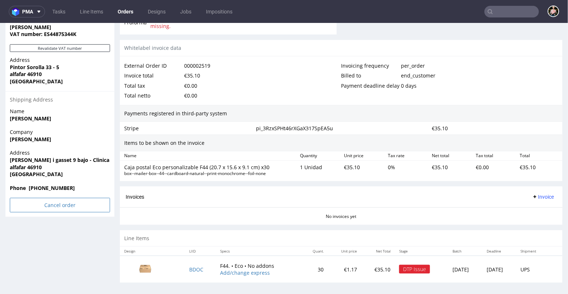
click at [45, 204] on input "Cancel order" at bounding box center [60, 204] width 100 height 15
click at [45, 185] on icon at bounding box center [45, 184] width 4 height 5
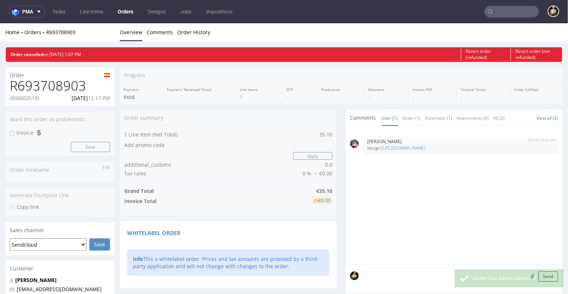
scroll to position [0, 0]
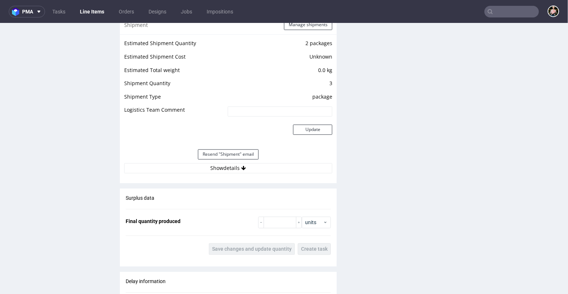
scroll to position [762, 0]
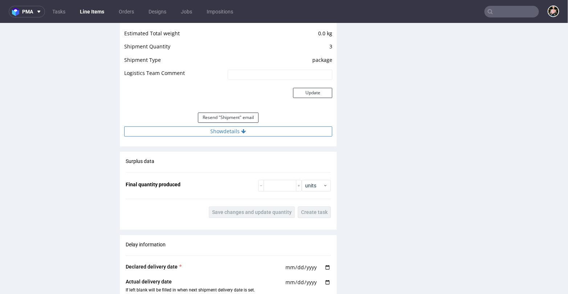
click at [208, 132] on button "Show details" at bounding box center [228, 131] width 208 height 10
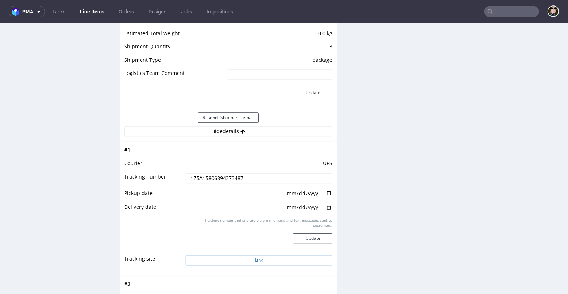
click at [251, 258] on button "Link" at bounding box center [259, 259] width 147 height 10
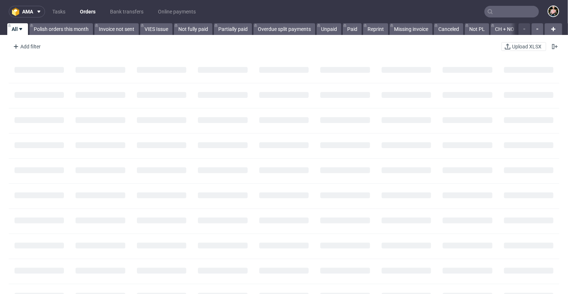
click at [505, 15] on input "text" at bounding box center [512, 12] width 55 height 12
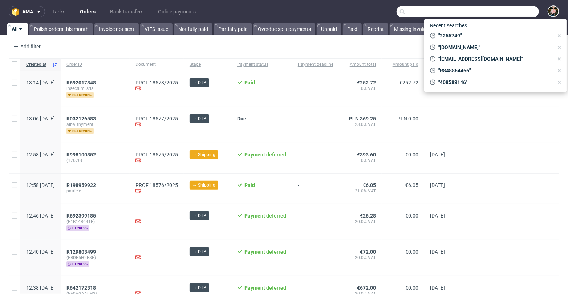
paste input "2252922?source=editor&designToken=cc5ee29d-adf7-4778-932f-6c343f3a7a23"
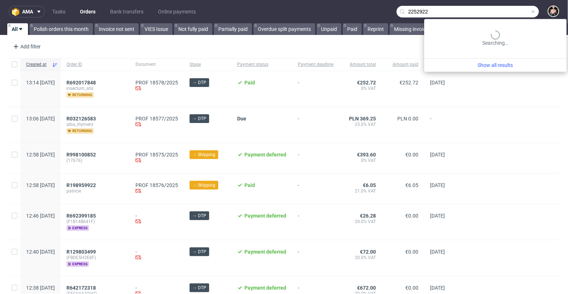
type input "2252922"
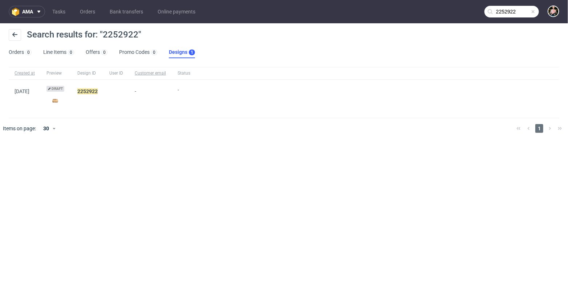
click at [91, 88] on div "2252922" at bounding box center [88, 99] width 32 height 38
click at [92, 92] on mark "2252922" at bounding box center [87, 91] width 20 height 6
click at [64, 100] on img at bounding box center [55, 101] width 17 height 10
